Goal: Share content: Share content

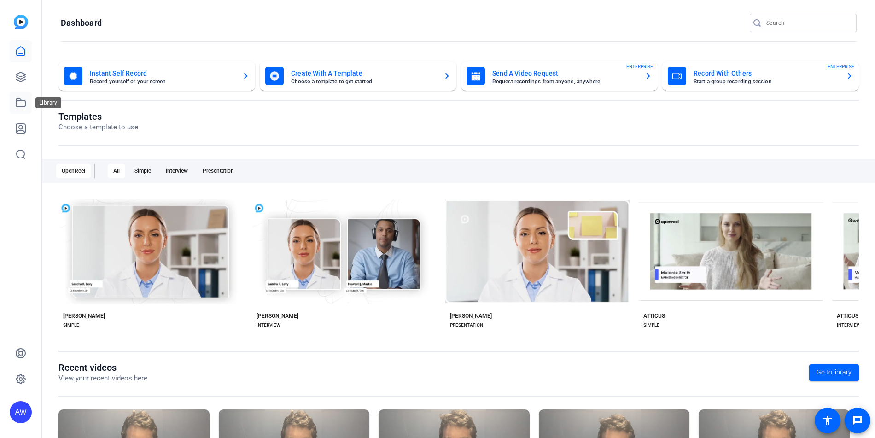
click at [22, 102] on icon at bounding box center [20, 102] width 11 height 11
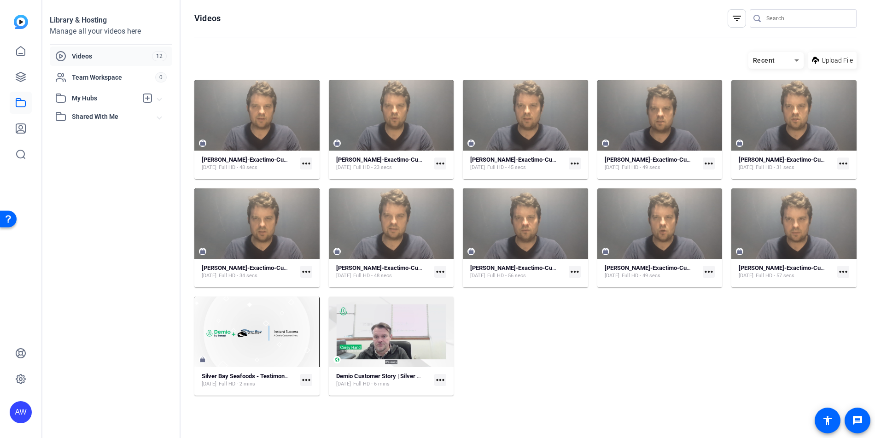
click at [83, 95] on span "My Hubs" at bounding box center [104, 99] width 65 height 10
click at [98, 145] on link "Silver Bay Seafoods 0" at bounding box center [113, 139] width 117 height 18
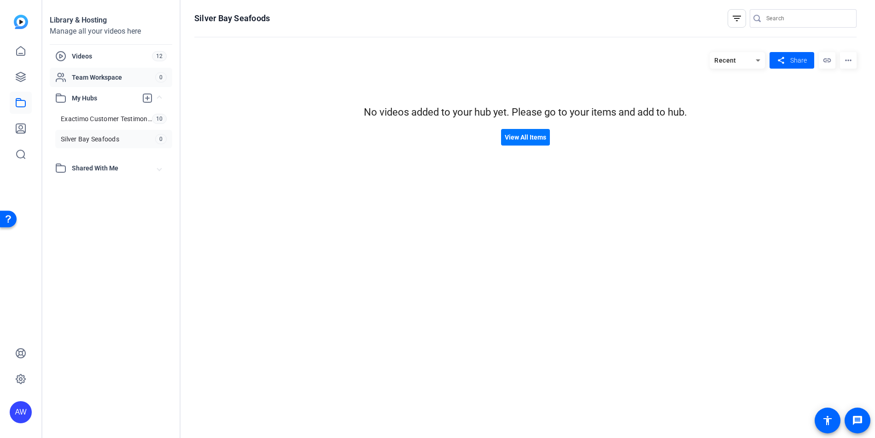
click at [103, 77] on span "Team Workspace" at bounding box center [113, 77] width 83 height 9
click at [94, 169] on span "Shared With Me" at bounding box center [115, 169] width 86 height 10
click at [99, 170] on span "Shared With Me" at bounding box center [115, 169] width 86 height 10
click at [101, 59] on span "Videos" at bounding box center [112, 56] width 80 height 9
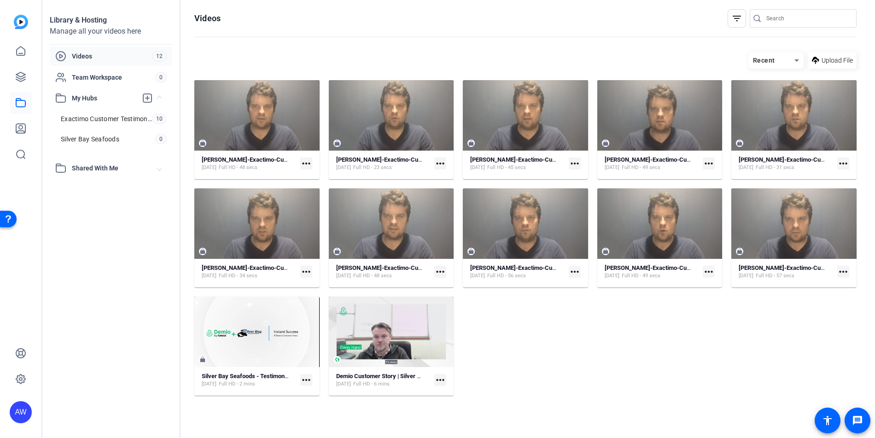
click at [440, 380] on mat-icon "more_horiz" at bounding box center [440, 380] width 12 height 12
click at [400, 347] on div at bounding box center [437, 219] width 875 height 438
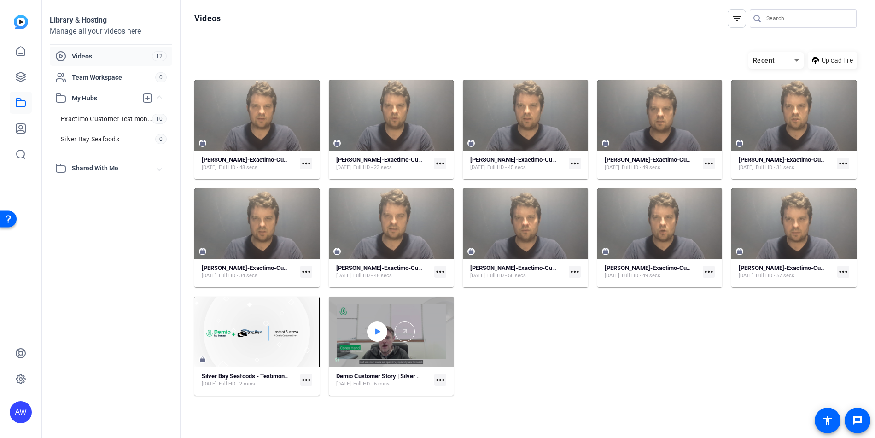
click at [368, 335] on div at bounding box center [377, 332] width 20 height 20
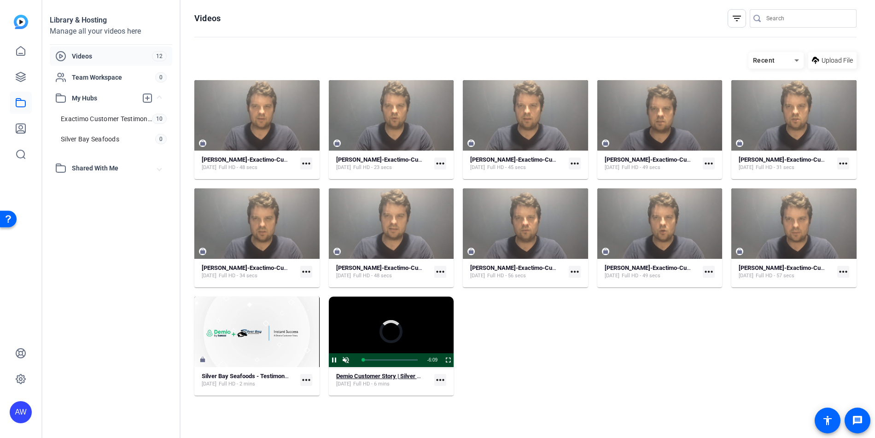
click at [384, 378] on strong "Demio Customer Story | Silver Bay Seafoods" at bounding box center [394, 376] width 117 height 7
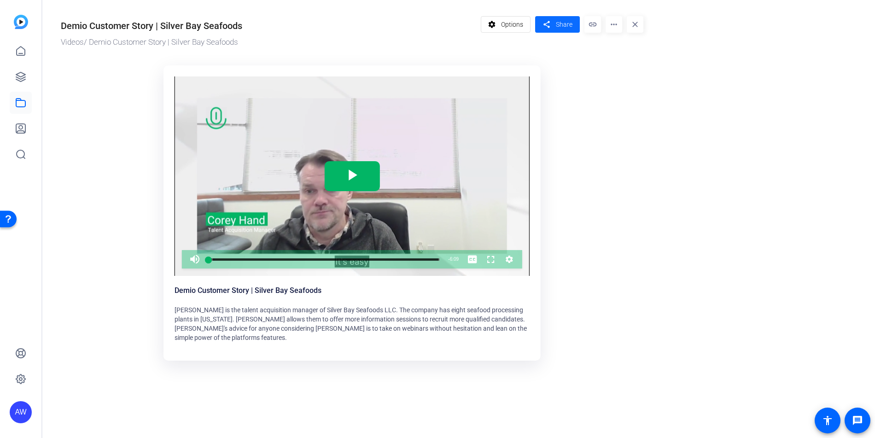
click at [563, 27] on span "Share" at bounding box center [564, 25] width 17 height 10
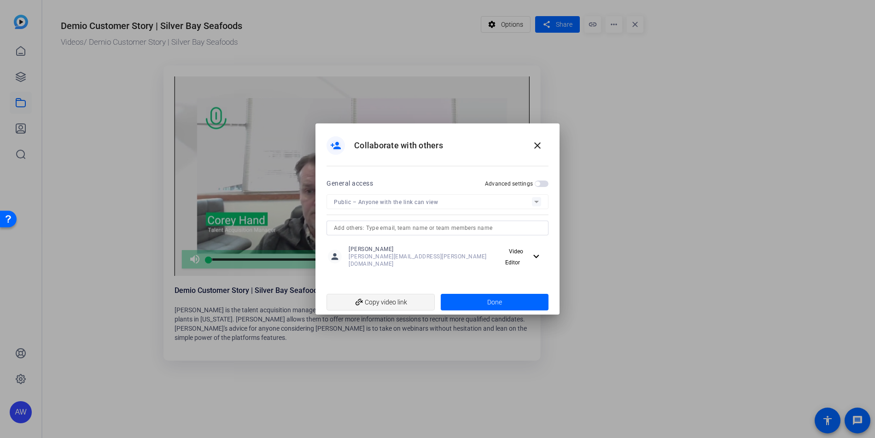
click at [403, 301] on span "add_link Copy video link" at bounding box center [381, 302] width 94 height 18
click at [499, 304] on span at bounding box center [495, 302] width 108 height 22
